Goal: Navigation & Orientation: Find specific page/section

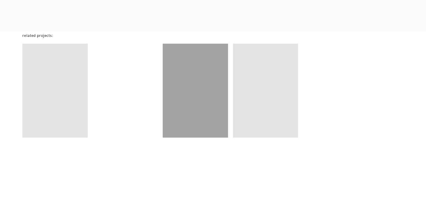
scroll to position [3709, 0]
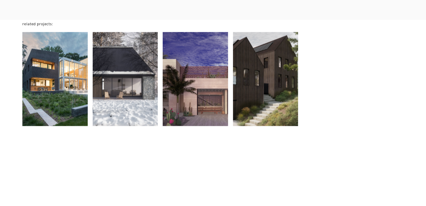
click at [69, 103] on div at bounding box center [54, 79] width 65 height 94
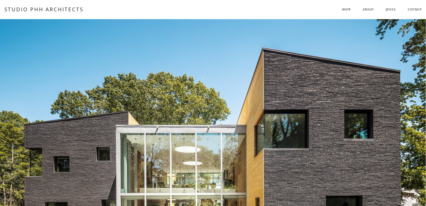
click at [348, 11] on span "work" at bounding box center [346, 9] width 9 height 9
click at [0, 0] on span "residential" at bounding box center [0, 0] width 0 height 0
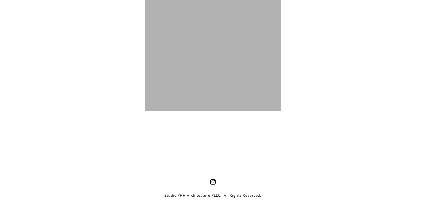
scroll to position [2064, 0]
